Goal: Navigation & Orientation: Find specific page/section

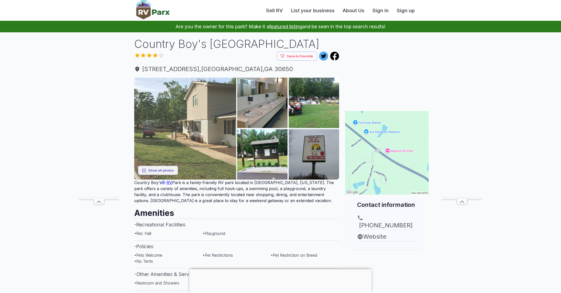
click at [150, 119] on img at bounding box center [185, 129] width 102 height 102
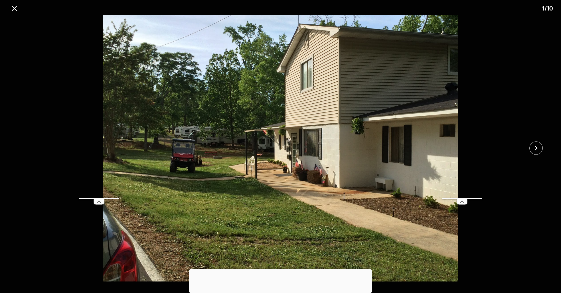
click at [150, 119] on div "1 / 10" at bounding box center [280, 146] width 561 height 293
click at [101, 203] on icon at bounding box center [99, 201] width 10 height 5
click at [537, 144] on icon "close" at bounding box center [535, 148] width 9 height 9
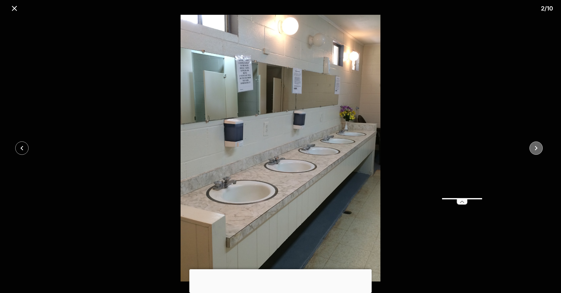
click at [537, 144] on icon "close" at bounding box center [535, 148] width 9 height 9
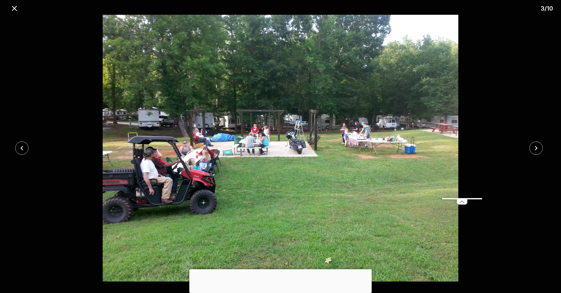
click at [273, 126] on img at bounding box center [280, 148] width 467 height 267
drag, startPoint x: 536, startPoint y: 138, endPoint x: 537, endPoint y: 141, distance: 2.9
click at [536, 138] on div at bounding box center [280, 148] width 561 height 267
click at [537, 152] on button "close" at bounding box center [535, 147] width 13 height 13
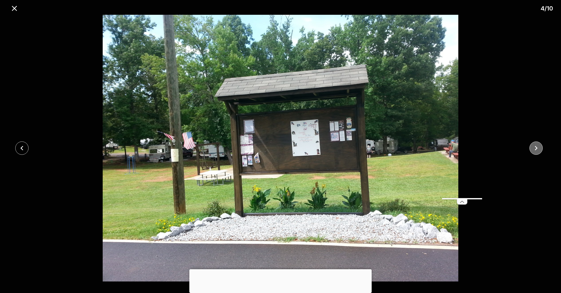
click at [537, 152] on icon "close" at bounding box center [535, 148] width 9 height 9
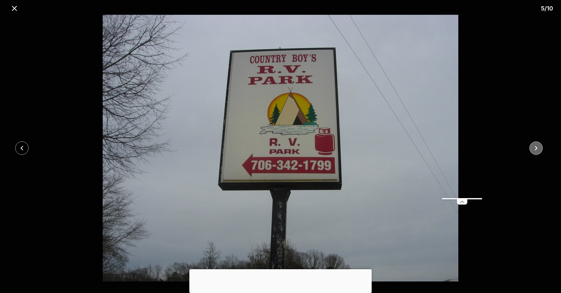
click at [537, 152] on icon "close" at bounding box center [535, 148] width 9 height 9
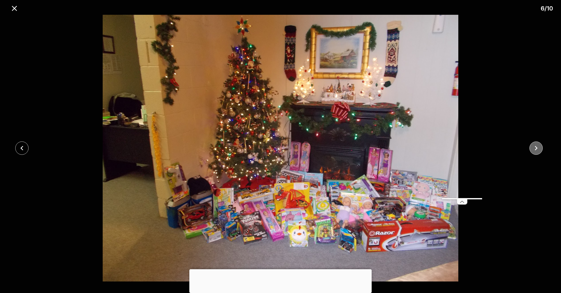
click at [537, 152] on icon "close" at bounding box center [535, 148] width 9 height 9
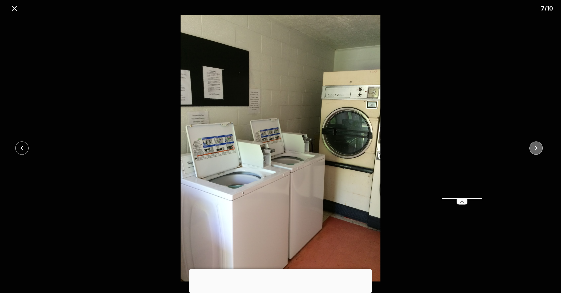
click at [537, 152] on icon "close" at bounding box center [535, 148] width 9 height 9
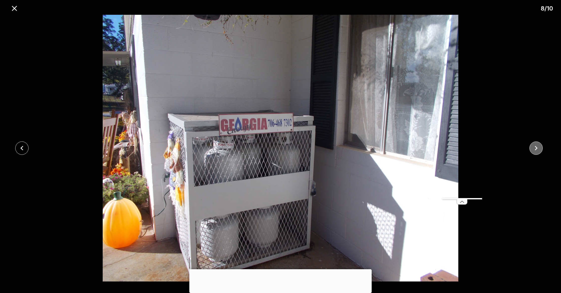
click at [537, 152] on icon "close" at bounding box center [535, 148] width 9 height 9
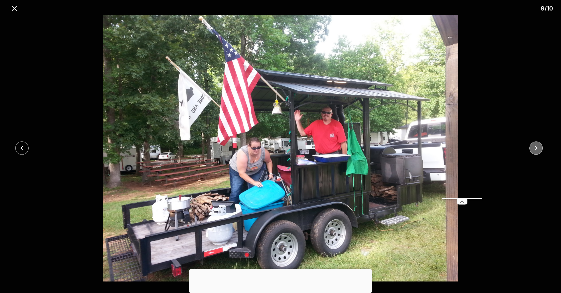
click at [537, 152] on icon "close" at bounding box center [535, 148] width 9 height 9
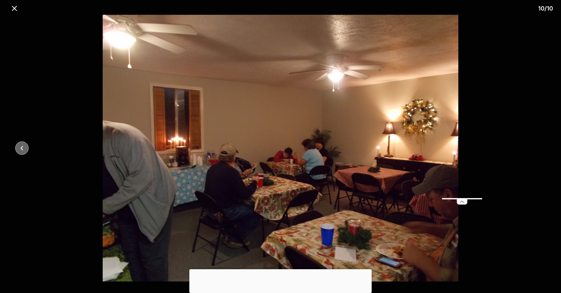
click at [18, 152] on button "close" at bounding box center [21, 147] width 13 height 13
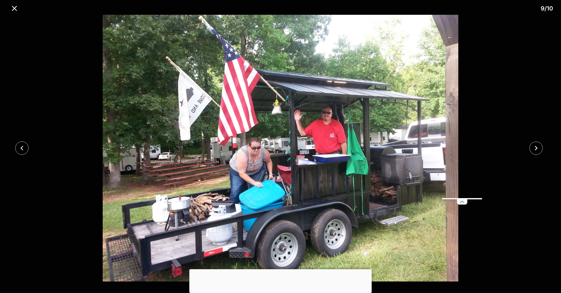
drag, startPoint x: 546, startPoint y: 147, endPoint x: 543, endPoint y: 147, distance: 3.0
click at [545, 148] on div at bounding box center [537, 147] width 47 height 13
click at [543, 147] on div at bounding box center [537, 147] width 47 height 13
click at [541, 148] on button "close" at bounding box center [535, 147] width 13 height 13
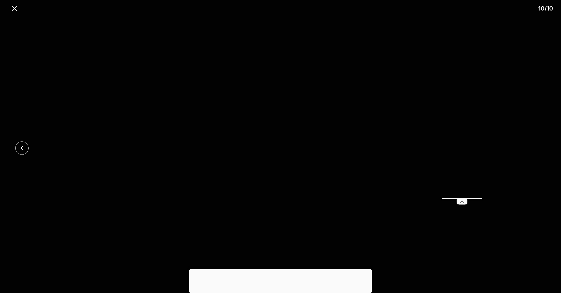
click at [538, 147] on div at bounding box center [280, 148] width 561 height 267
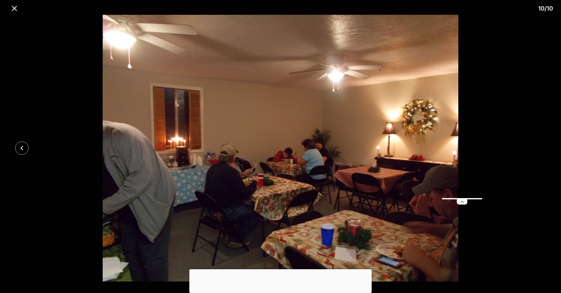
drag, startPoint x: 16, startPoint y: 5, endPoint x: 19, endPoint y: 3, distance: 3.3
click at [16, 5] on icon "close" at bounding box center [14, 8] width 9 height 9
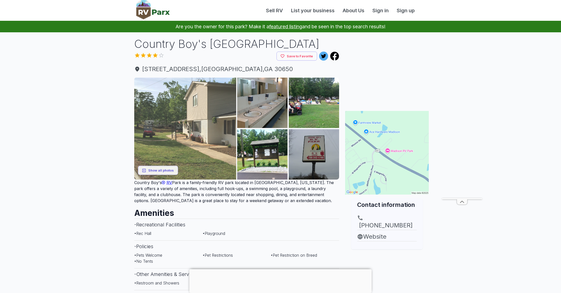
click at [200, 89] on img at bounding box center [185, 129] width 102 height 102
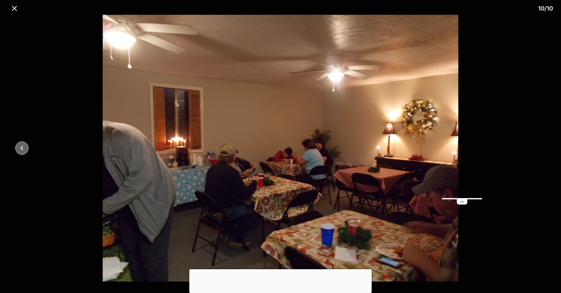
click at [19, 153] on button "close" at bounding box center [21, 147] width 13 height 13
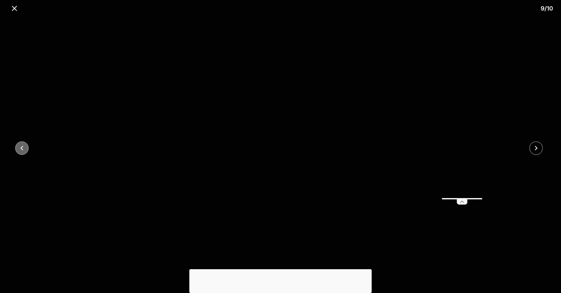
click at [21, 152] on icon "close" at bounding box center [22, 148] width 9 height 9
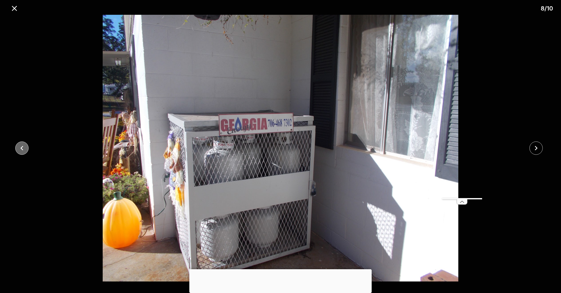
click at [21, 152] on icon "close" at bounding box center [22, 148] width 9 height 9
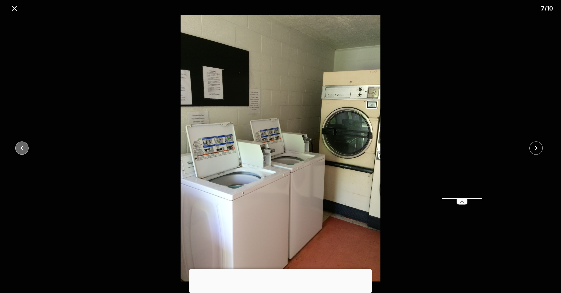
click at [21, 152] on icon "close" at bounding box center [22, 148] width 9 height 9
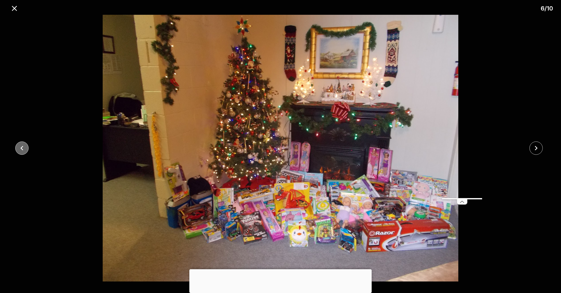
click at [21, 152] on icon "close" at bounding box center [22, 148] width 9 height 9
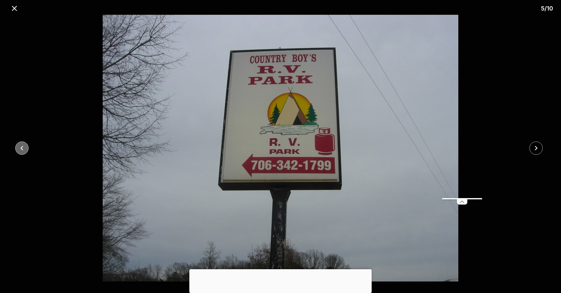
click at [21, 152] on icon "close" at bounding box center [22, 148] width 9 height 9
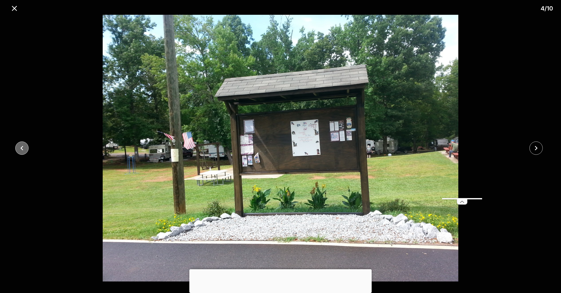
click at [21, 152] on icon "close" at bounding box center [22, 148] width 9 height 9
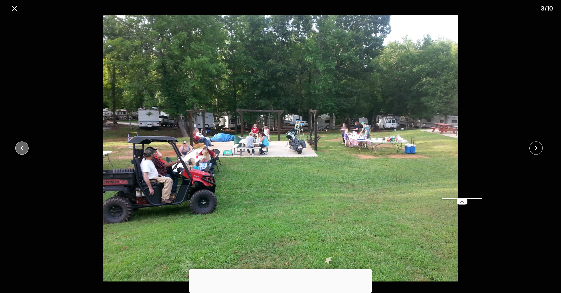
click at [21, 152] on icon "close" at bounding box center [22, 148] width 9 height 9
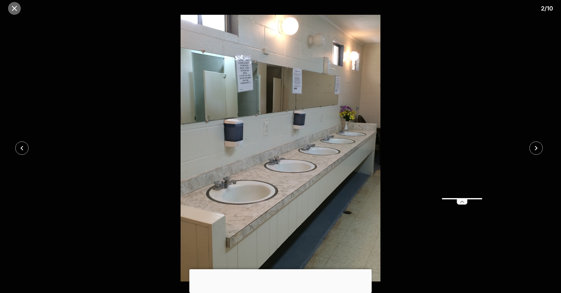
click at [18, 12] on icon "close" at bounding box center [14, 8] width 9 height 9
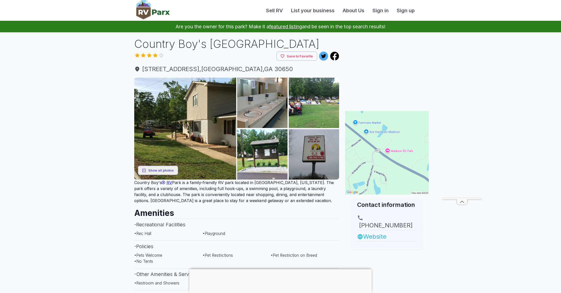
scroll to position [0, 0]
click at [371, 232] on link "Website" at bounding box center [387, 236] width 60 height 9
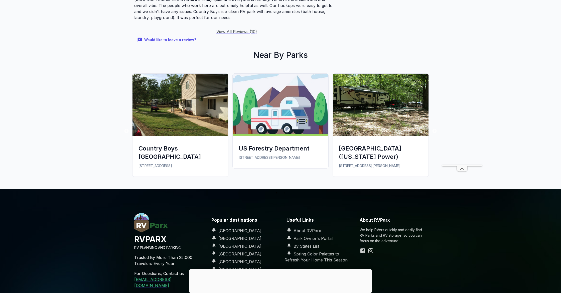
scroll to position [648, 0]
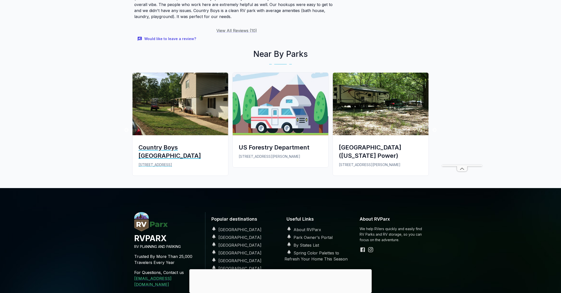
click at [200, 162] on p "[STREET_ADDRESS]" at bounding box center [180, 165] width 84 height 6
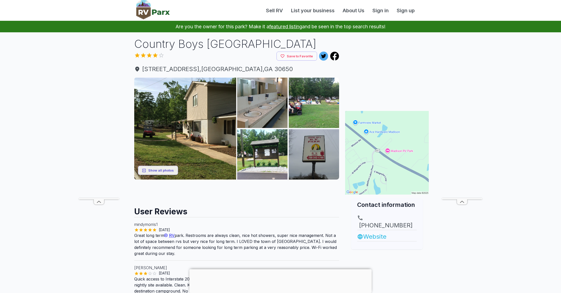
click at [374, 232] on link "Website" at bounding box center [387, 236] width 60 height 9
